Goal: Task Accomplishment & Management: Complete application form

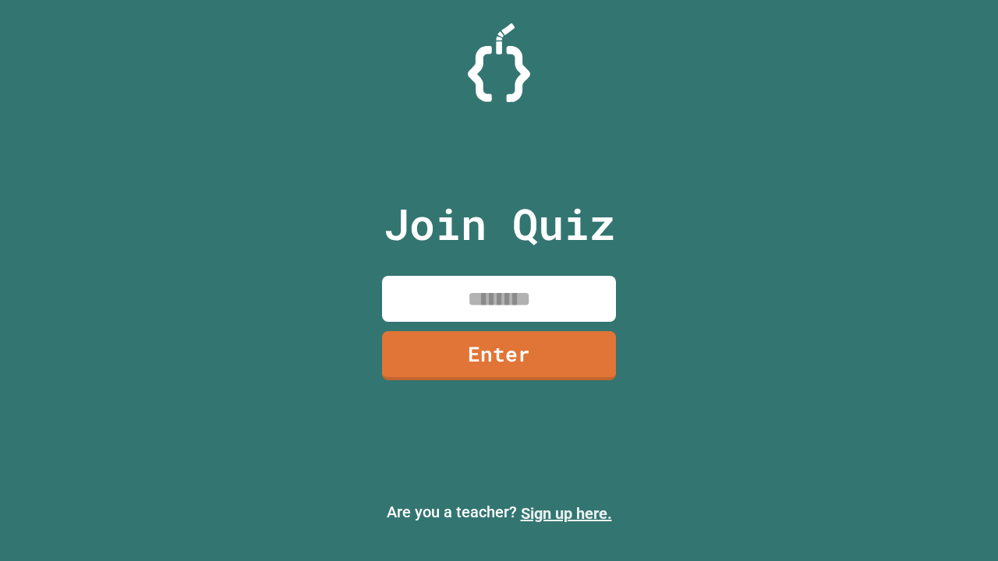
click at [566, 514] on link "Sign up here." at bounding box center [566, 513] width 91 height 19
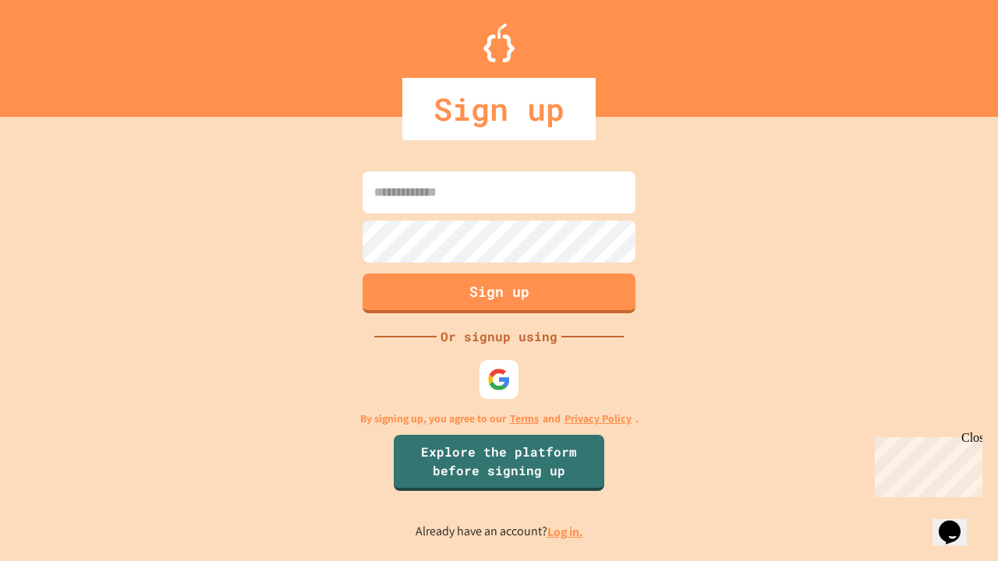
click at [566, 532] on link "Log in." at bounding box center [565, 532] width 36 height 16
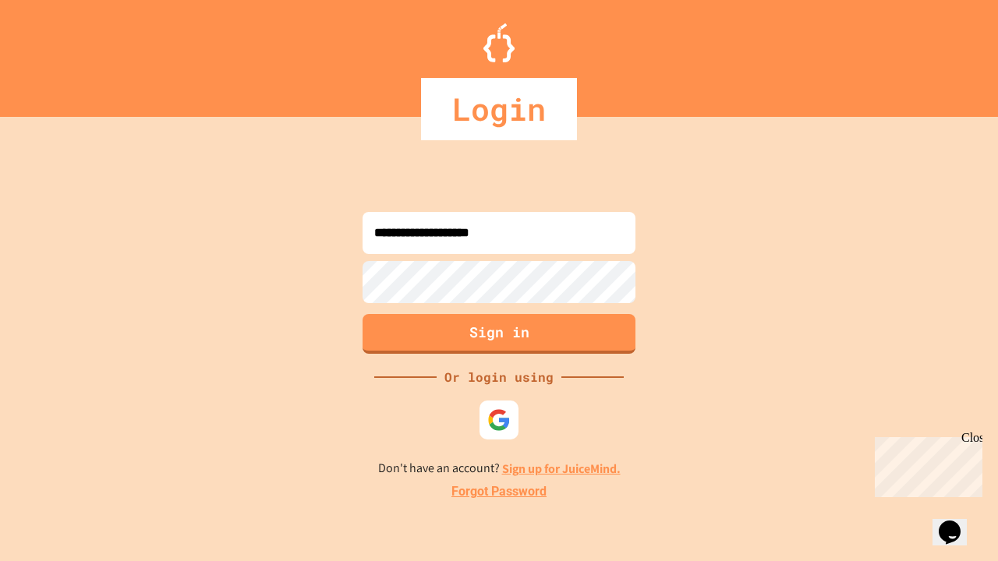
type input "**********"
